Goal: Use online tool/utility

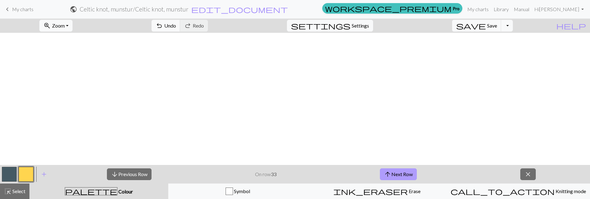
scroll to position [238, 0]
click at [395, 176] on button "arrow_upward Next Row" at bounding box center [398, 175] width 37 height 12
click at [410, 174] on button "arrow_upward Next Row" at bounding box center [398, 175] width 37 height 12
click at [394, 173] on button "arrow_upward Next Row" at bounding box center [398, 175] width 37 height 12
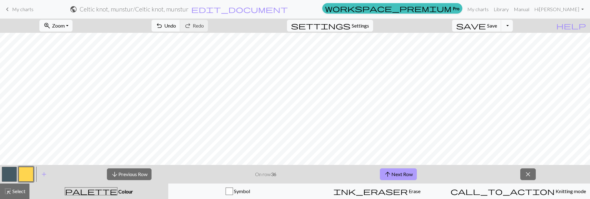
click at [407, 173] on button "arrow_upward Next Row" at bounding box center [398, 175] width 37 height 12
click at [407, 175] on button "arrow_upward Next Row" at bounding box center [398, 175] width 37 height 12
click at [410, 176] on button "arrow_upward Next Row" at bounding box center [398, 175] width 37 height 12
click at [403, 176] on button "arrow_upward Next Row" at bounding box center [398, 175] width 37 height 12
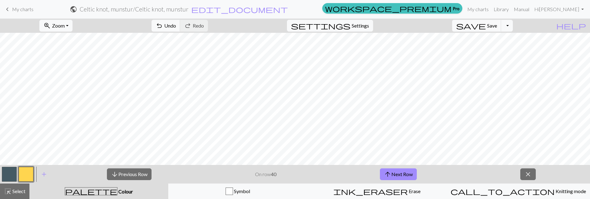
scroll to position [145, 0]
click at [396, 175] on button "arrow_upward Next Row" at bounding box center [398, 175] width 37 height 12
click at [405, 176] on button "arrow_upward Next Row" at bounding box center [398, 175] width 37 height 12
click at [411, 174] on button "arrow_upward Next Row" at bounding box center [398, 175] width 37 height 12
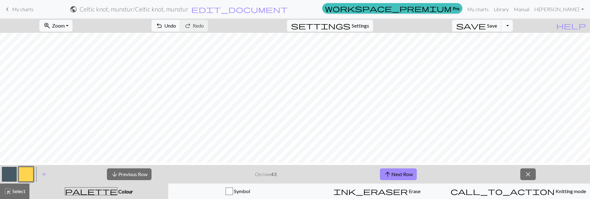
scroll to position [106, 0]
click at [398, 175] on button "arrow_upward Next Row" at bounding box center [398, 175] width 37 height 12
click at [396, 176] on button "arrow_upward Next Row" at bounding box center [398, 175] width 37 height 12
drag, startPoint x: 402, startPoint y: 175, endPoint x: 408, endPoint y: 169, distance: 9.0
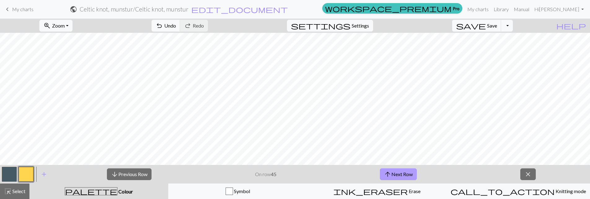
click at [402, 175] on button "arrow_upward Next Row" at bounding box center [398, 175] width 37 height 12
click at [409, 176] on button "arrow_upward Next Row" at bounding box center [398, 175] width 37 height 12
click at [402, 179] on button "arrow_upward Next Row" at bounding box center [398, 175] width 37 height 12
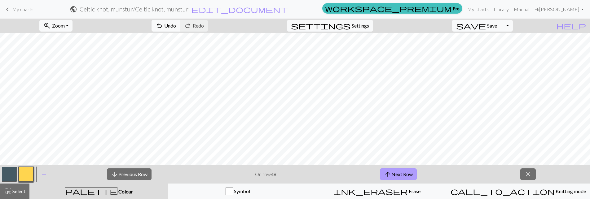
click at [406, 175] on button "arrow_upward Next Row" at bounding box center [398, 175] width 37 height 12
click at [529, 175] on span "close" at bounding box center [527, 174] width 7 height 9
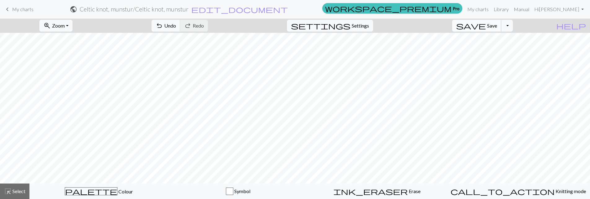
click at [486, 27] on span "save" at bounding box center [471, 25] width 30 height 9
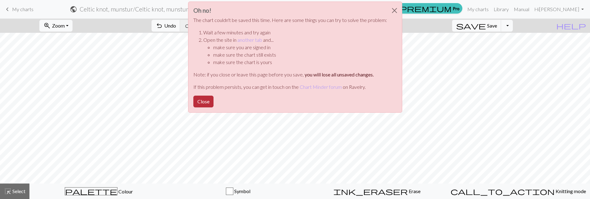
click at [196, 102] on button "Close" at bounding box center [203, 102] width 20 height 12
